Goal: Transaction & Acquisition: Subscribe to service/newsletter

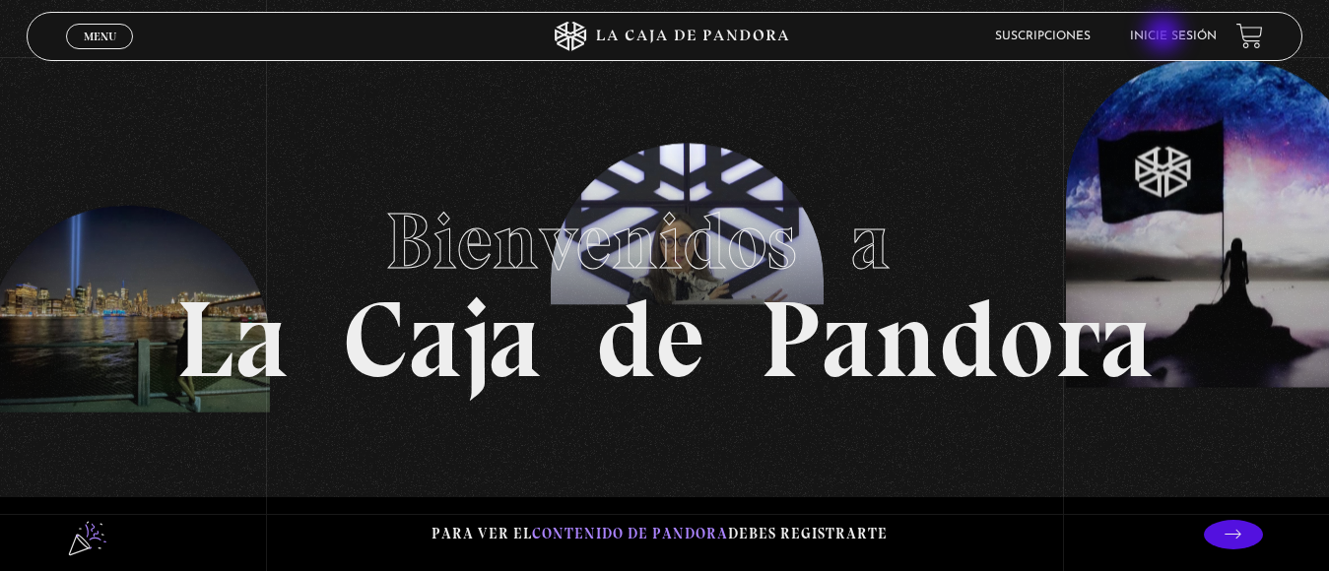
click at [1165, 35] on link "Inicie sesión" at bounding box center [1173, 37] width 87 height 12
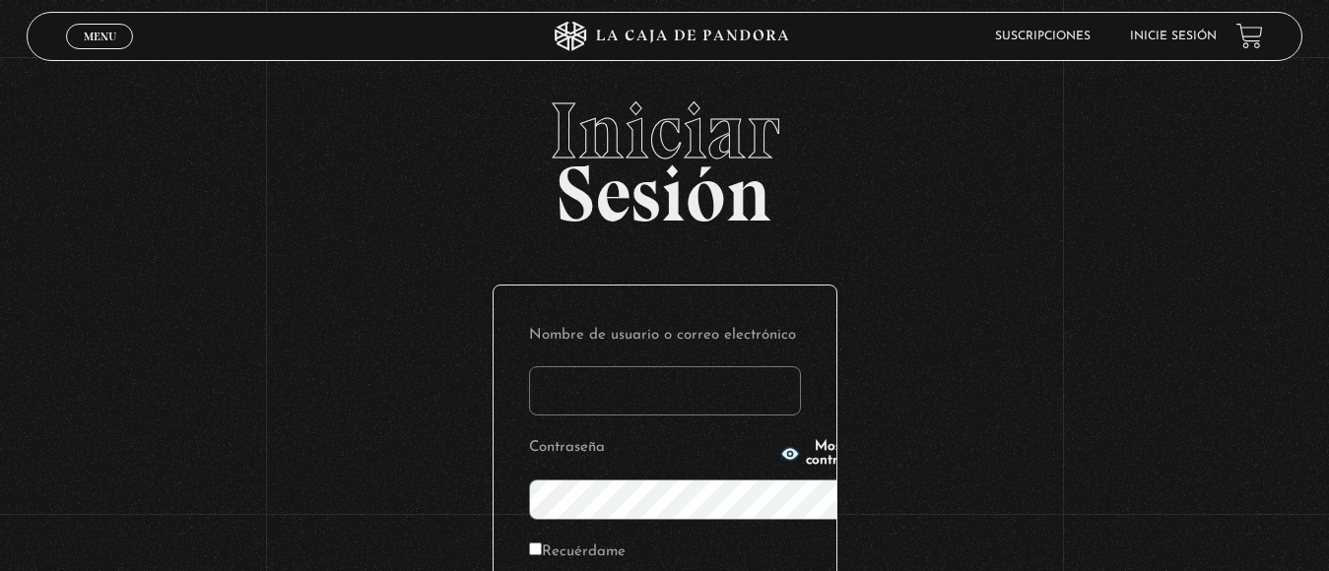
click at [606, 366] on input "Nombre de usuario o correo electrónico" at bounding box center [665, 390] width 272 height 49
type input "[EMAIL_ADDRESS][DOMAIN_NAME]"
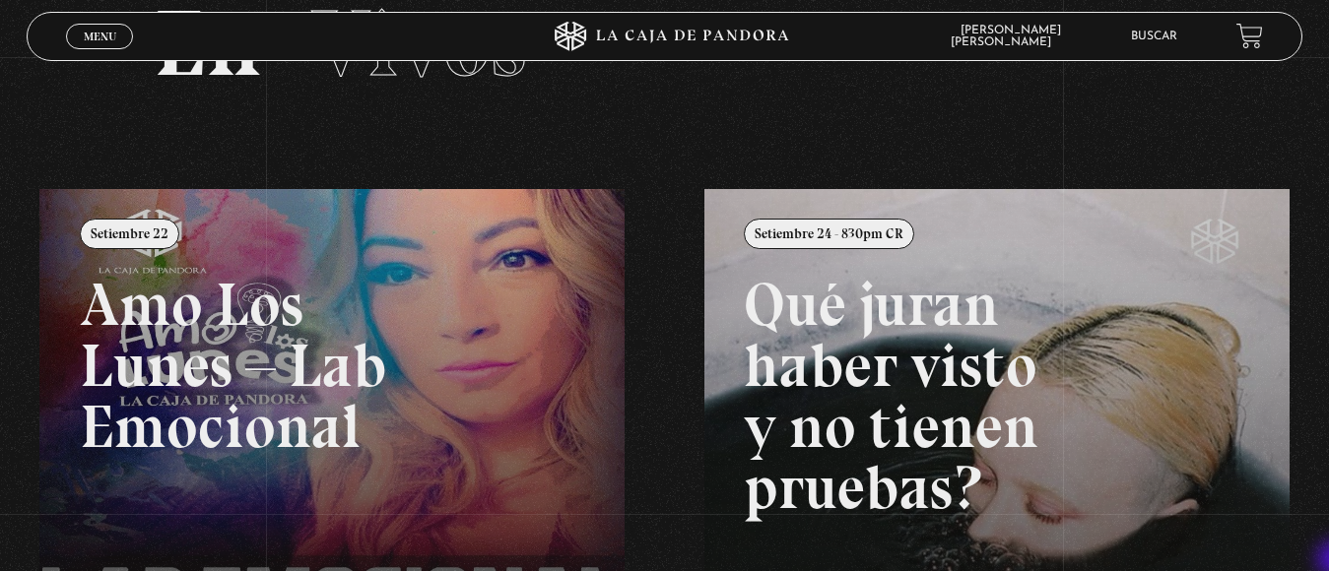
scroll to position [118, 0]
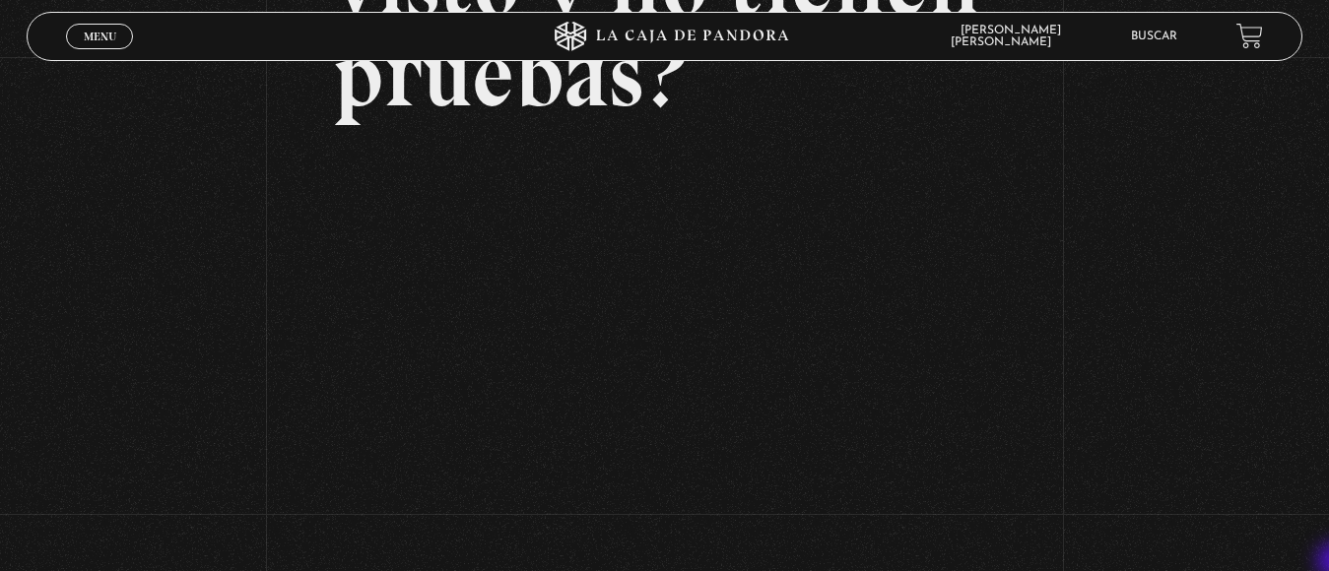
scroll to position [315, 0]
